Goal: Navigation & Orientation: Find specific page/section

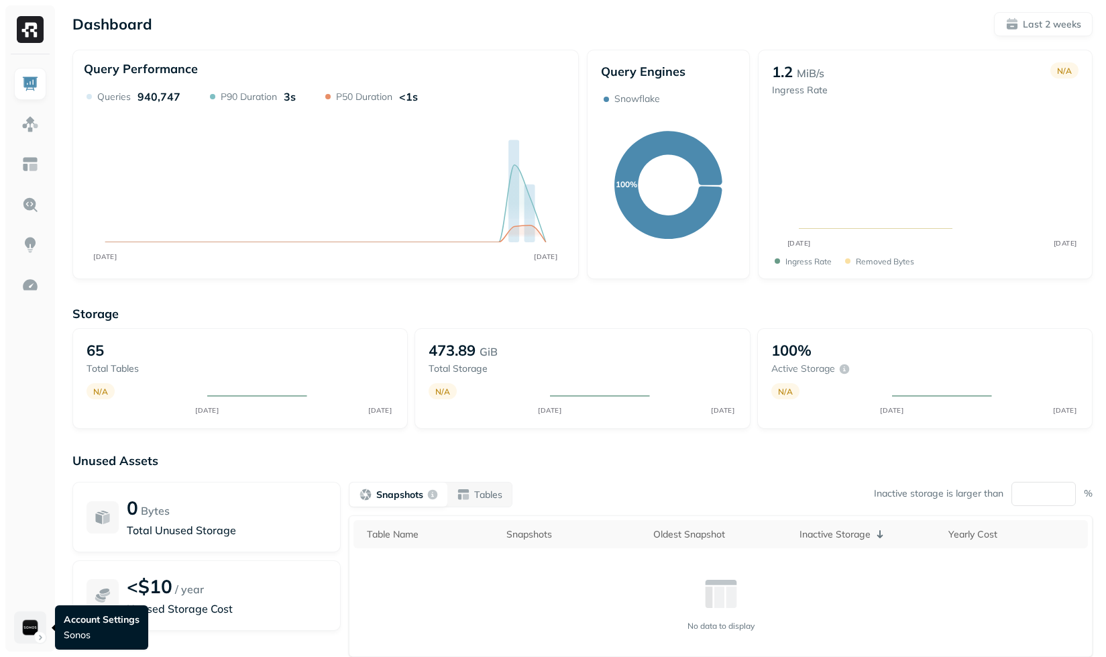
click at [22, 617] on html "Dashboard Last 2 weeks Query Performance SEP [DATE] Queries 940,747 P90 Duratio…" at bounding box center [553, 373] width 1106 height 747
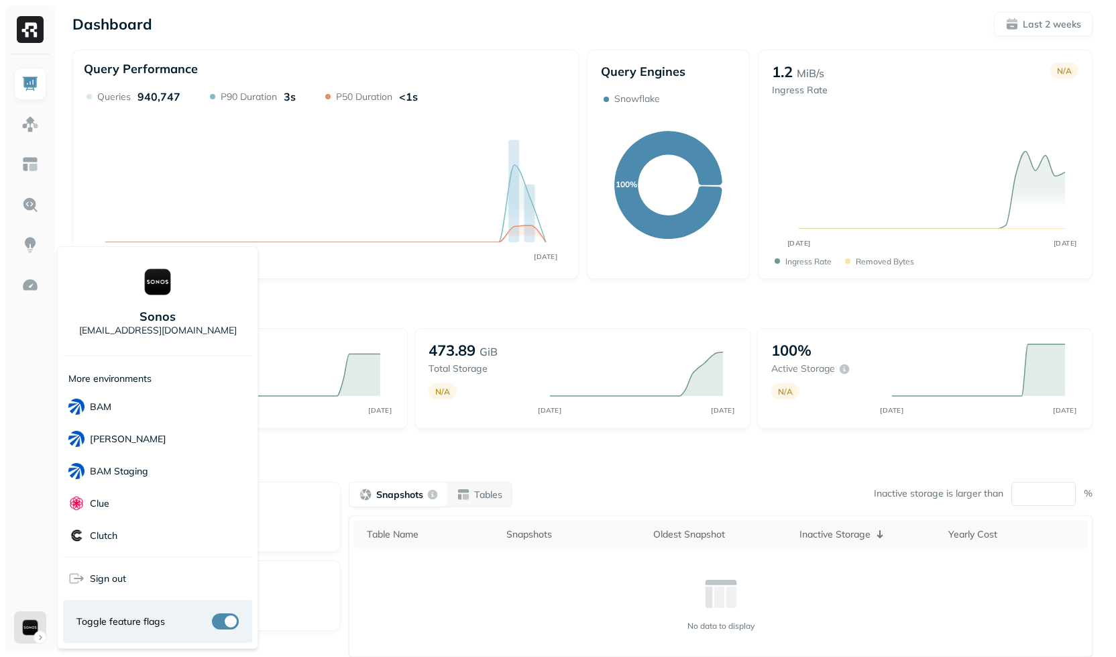
scroll to position [97, 0]
click at [123, 477] on div "demo" at bounding box center [157, 471] width 189 height 32
